Goal: Find specific page/section: Find specific page/section

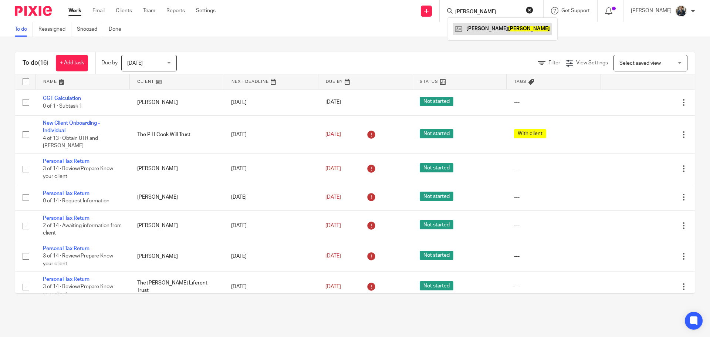
type input "[PERSON_NAME]"
click at [513, 27] on link at bounding box center [502, 28] width 99 height 11
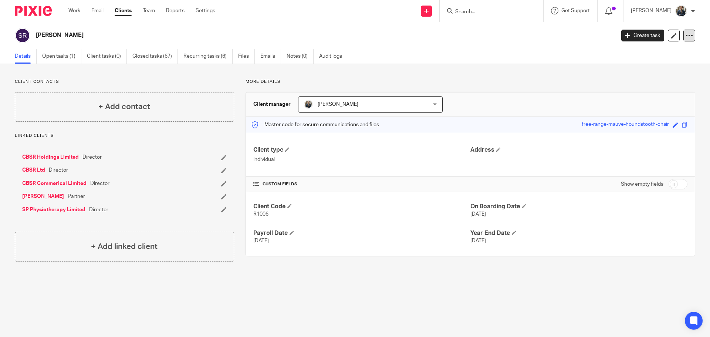
click at [686, 39] on icon at bounding box center [689, 35] width 7 height 7
click at [61, 61] on link "Open tasks (1)" at bounding box center [61, 56] width 39 height 14
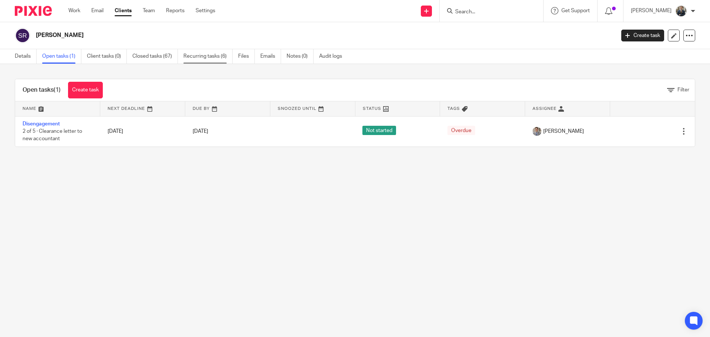
click at [211, 55] on link "Recurring tasks (6)" at bounding box center [207, 56] width 49 height 14
